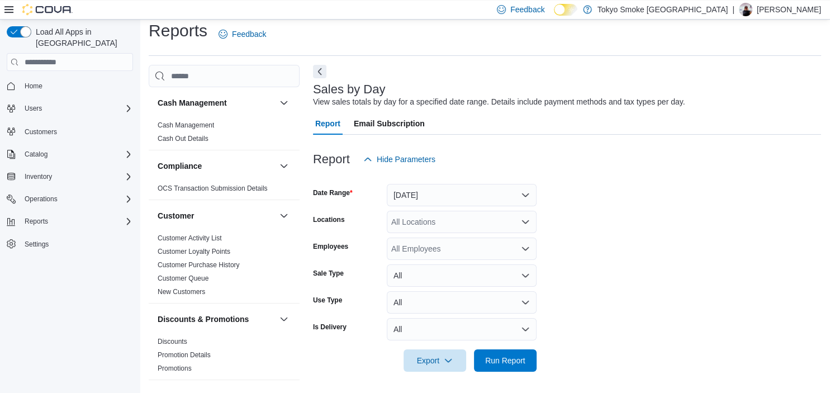
scroll to position [9, 0]
click at [417, 194] on button "[DATE]" at bounding box center [462, 194] width 150 height 22
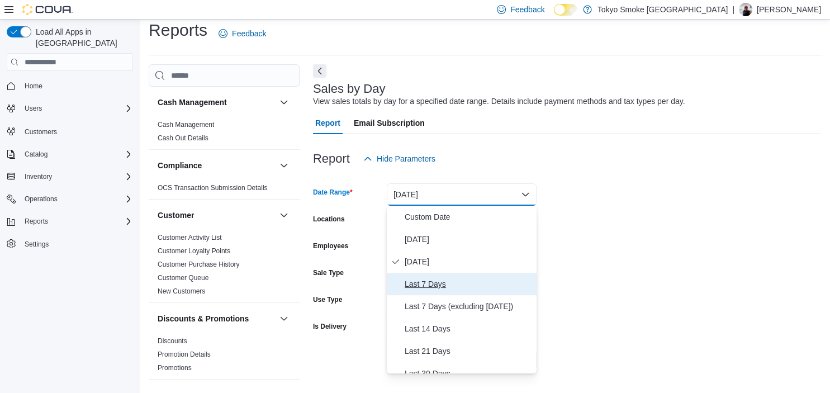
click at [431, 283] on span "Last 7 Days" at bounding box center [468, 283] width 127 height 13
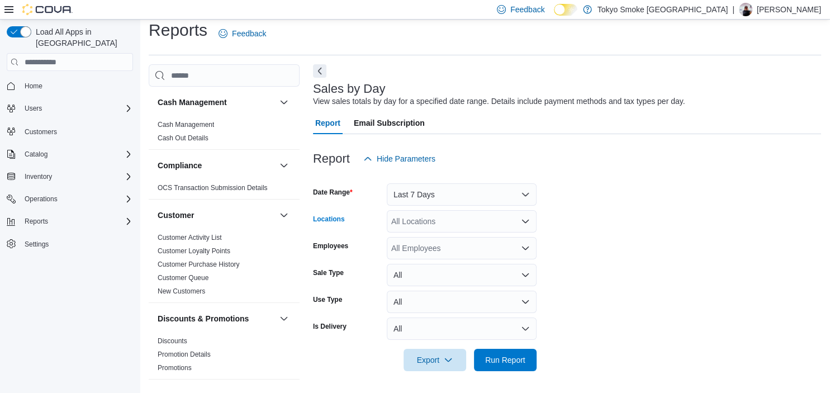
click at [424, 217] on div "All Locations" at bounding box center [462, 221] width 150 height 22
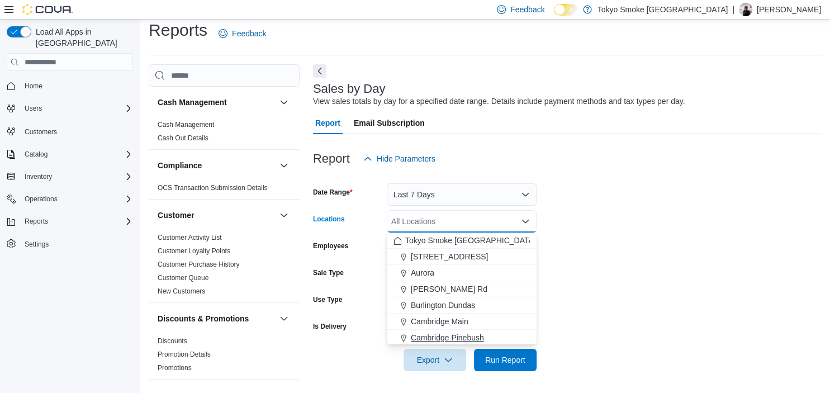
click at [442, 332] on span "Cambridge Pinebush" at bounding box center [447, 337] width 73 height 11
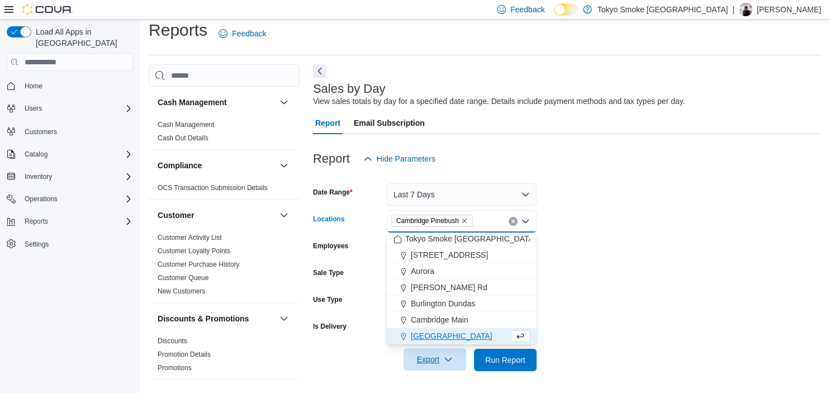
click at [432, 361] on span "Export" at bounding box center [434, 359] width 49 height 22
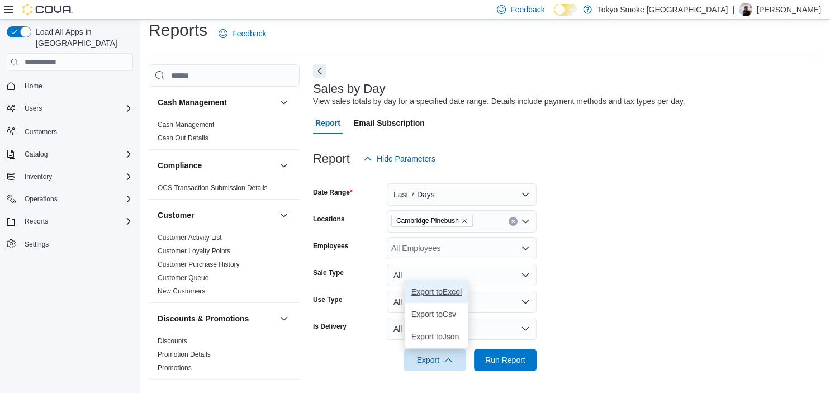
click at [440, 290] on span "Export to Excel" at bounding box center [436, 291] width 50 height 9
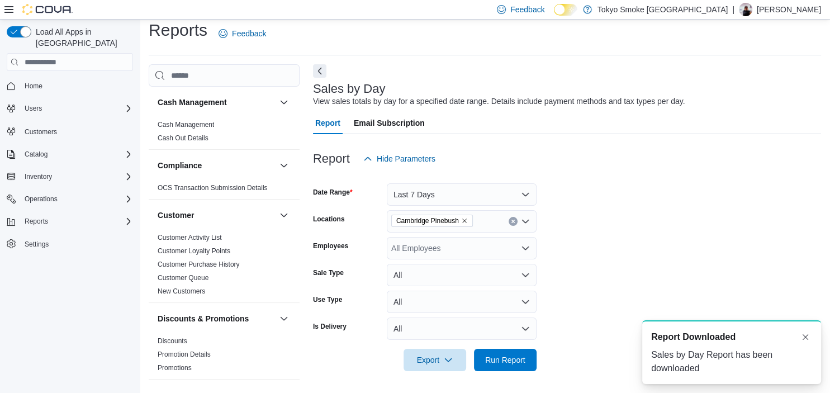
scroll to position [0, 0]
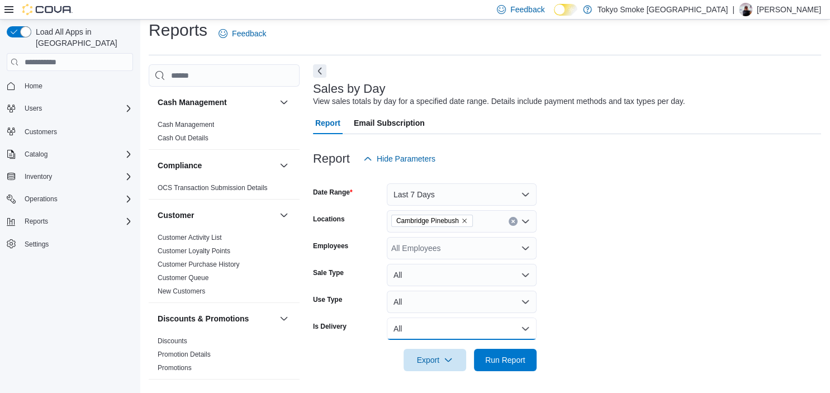
click at [406, 329] on button "All" at bounding box center [462, 328] width 150 height 22
click at [411, 283] on span "Yes" at bounding box center [468, 283] width 127 height 13
click at [512, 358] on span "Run Report" at bounding box center [505, 359] width 40 height 11
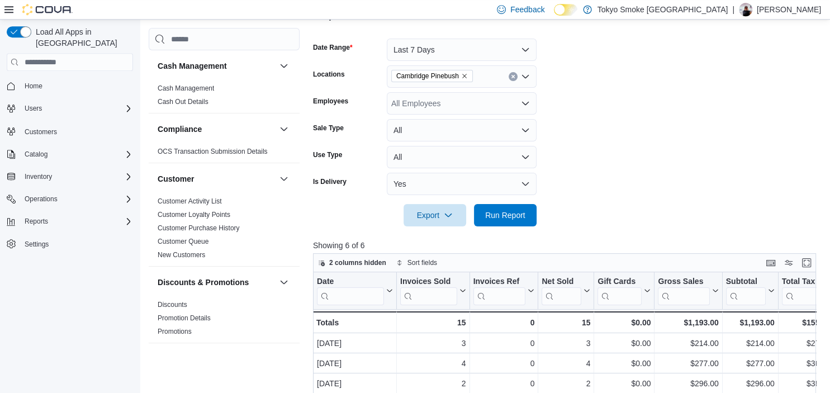
scroll to position [187, 0]
